Goal: Task Accomplishment & Management: Manage account settings

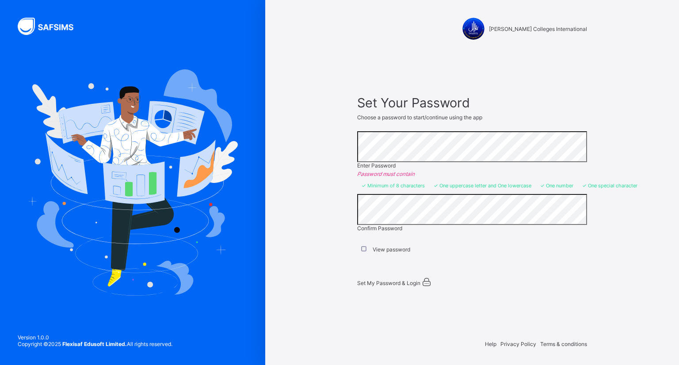
click at [397, 280] on span "Set My Password & Login" at bounding box center [388, 283] width 63 height 7
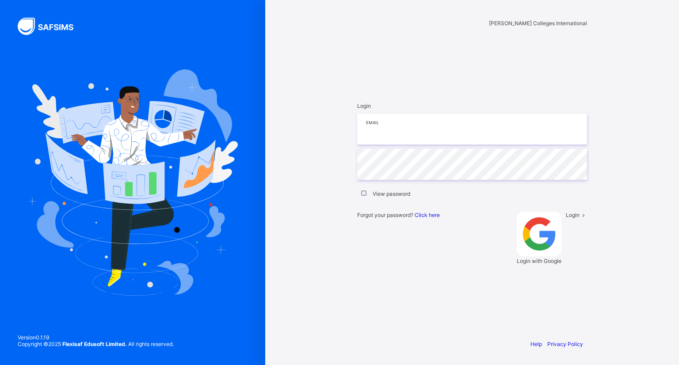
click at [396, 145] on input "email" at bounding box center [472, 129] width 230 height 31
click at [428, 218] on span "Click here" at bounding box center [427, 215] width 25 height 7
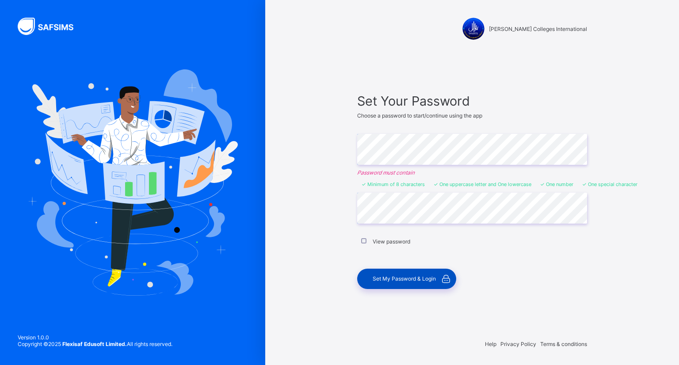
click at [408, 278] on span "Set My Password & Login" at bounding box center [404, 278] width 63 height 7
click at [400, 278] on span "Set My Password & Login" at bounding box center [404, 278] width 63 height 7
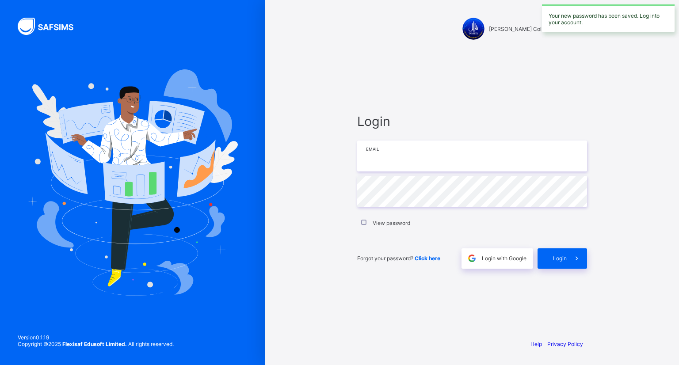
click at [407, 171] on input "email" at bounding box center [472, 156] width 230 height 31
type input "**********"
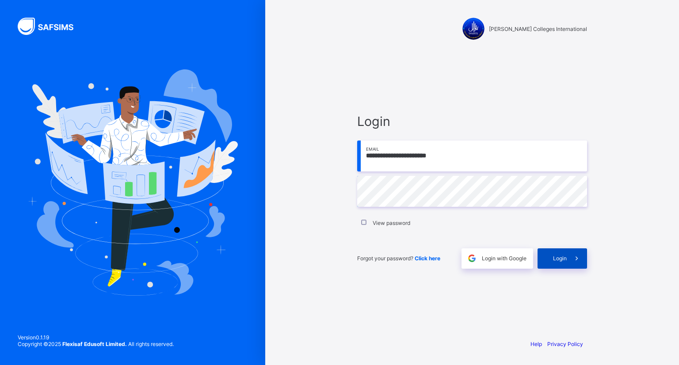
click at [567, 255] on span at bounding box center [577, 258] width 20 height 20
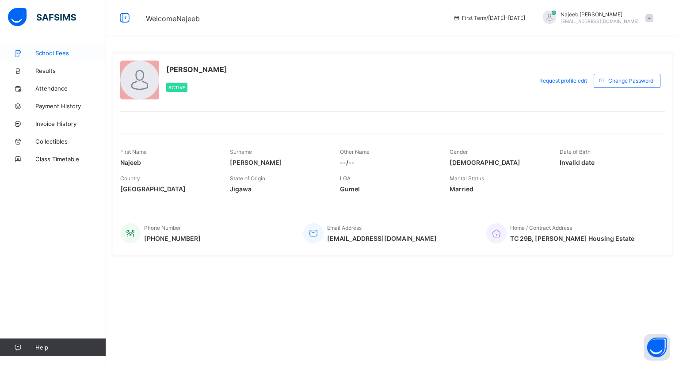
click at [45, 50] on span "School Fees" at bounding box center [70, 53] width 71 height 7
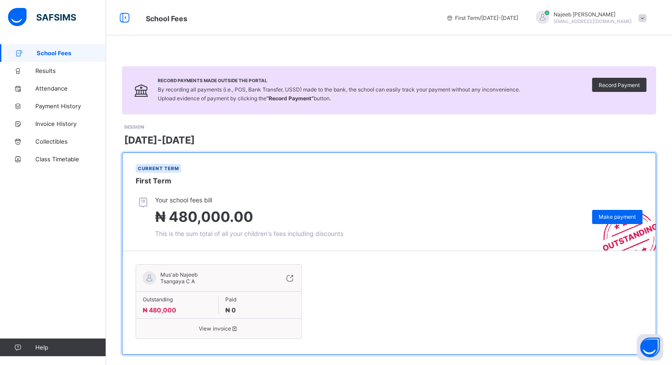
scroll to position [12, 0]
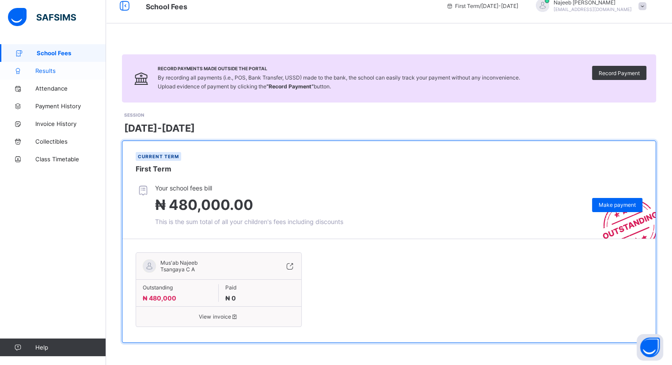
click at [41, 69] on span "Results" at bounding box center [70, 70] width 71 height 7
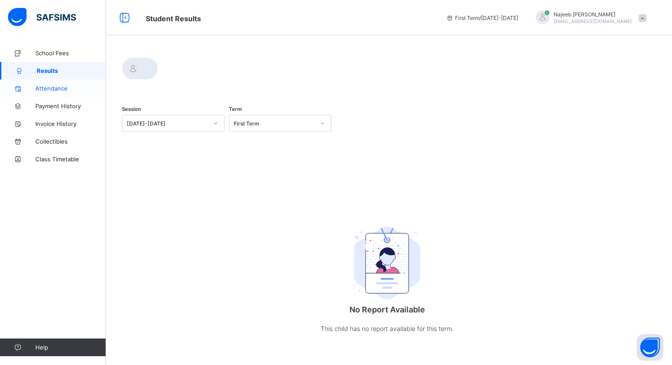
click at [45, 90] on span "Attendance" at bounding box center [70, 88] width 71 height 7
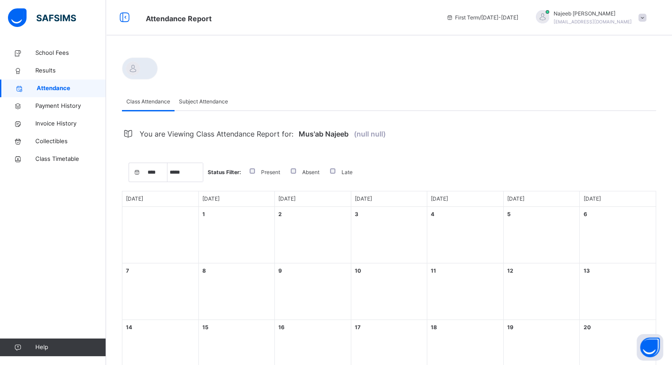
select select "****"
select select "*"
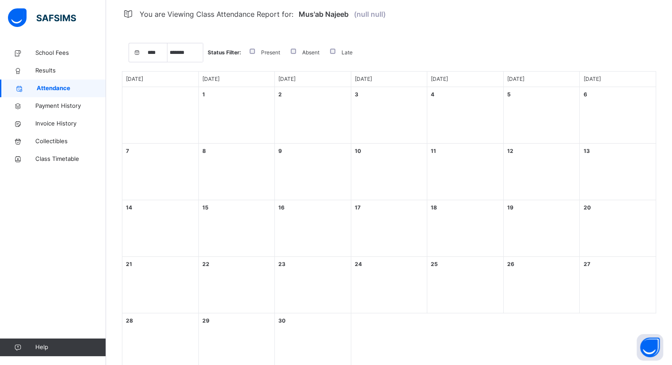
scroll to position [146, 0]
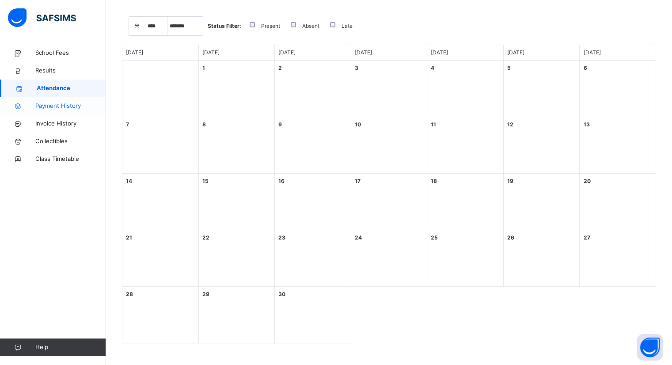
click at [62, 104] on span "Payment History" at bounding box center [70, 106] width 71 height 9
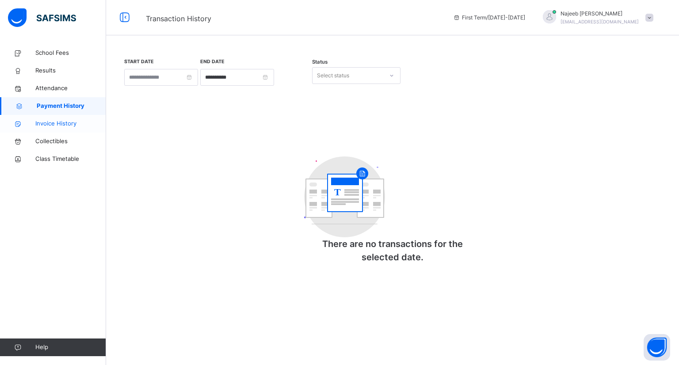
click at [59, 126] on span "Invoice History" at bounding box center [70, 123] width 71 height 9
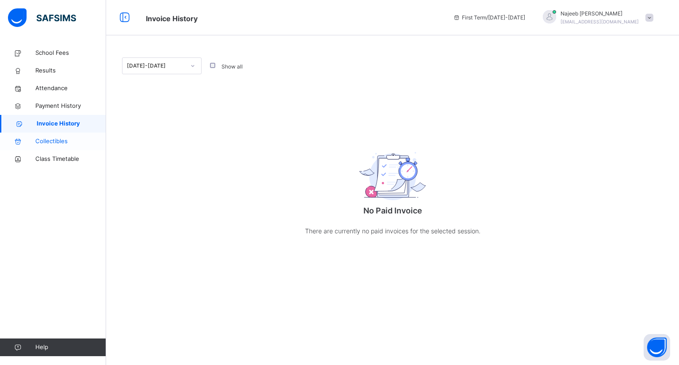
click at [56, 142] on span "Collectibles" at bounding box center [70, 141] width 71 height 9
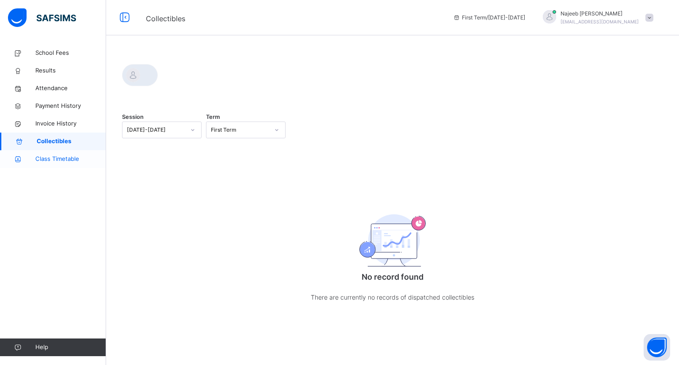
click at [54, 161] on span "Class Timetable" at bounding box center [70, 159] width 71 height 9
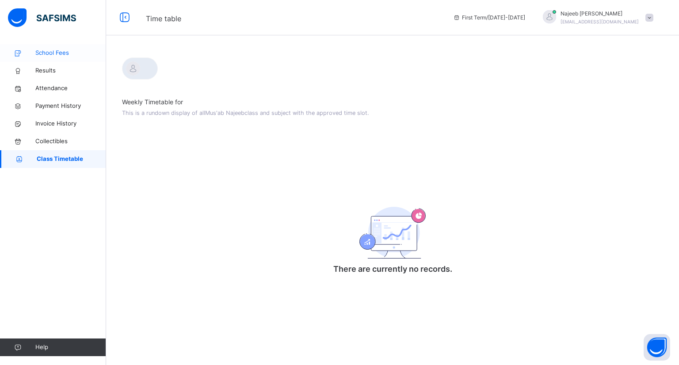
click at [52, 54] on span "School Fees" at bounding box center [70, 53] width 71 height 9
